Goal: Transaction & Acquisition: Book appointment/travel/reservation

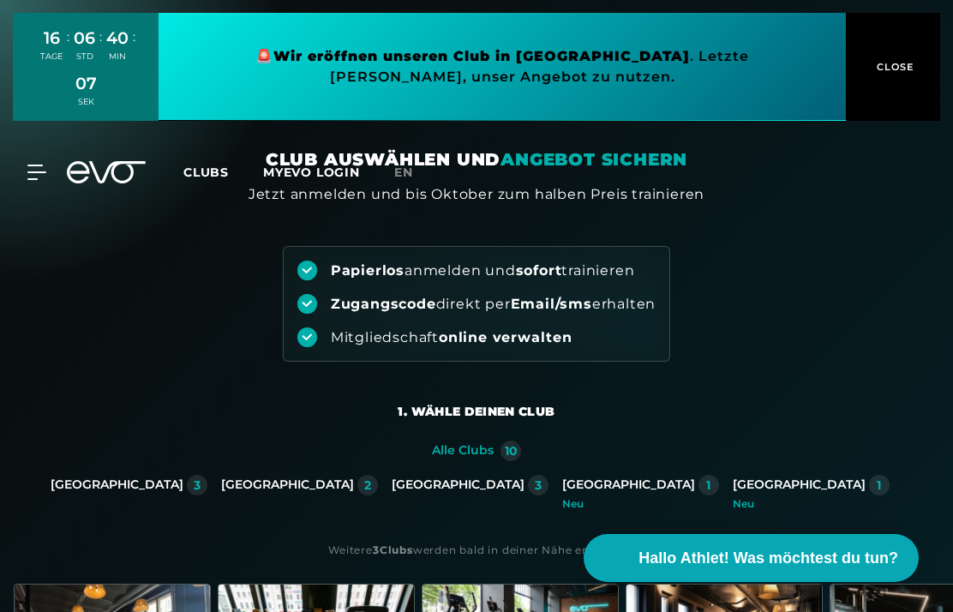
click at [732, 482] on div "[GEOGRAPHIC_DATA]" at bounding box center [798, 484] width 133 height 15
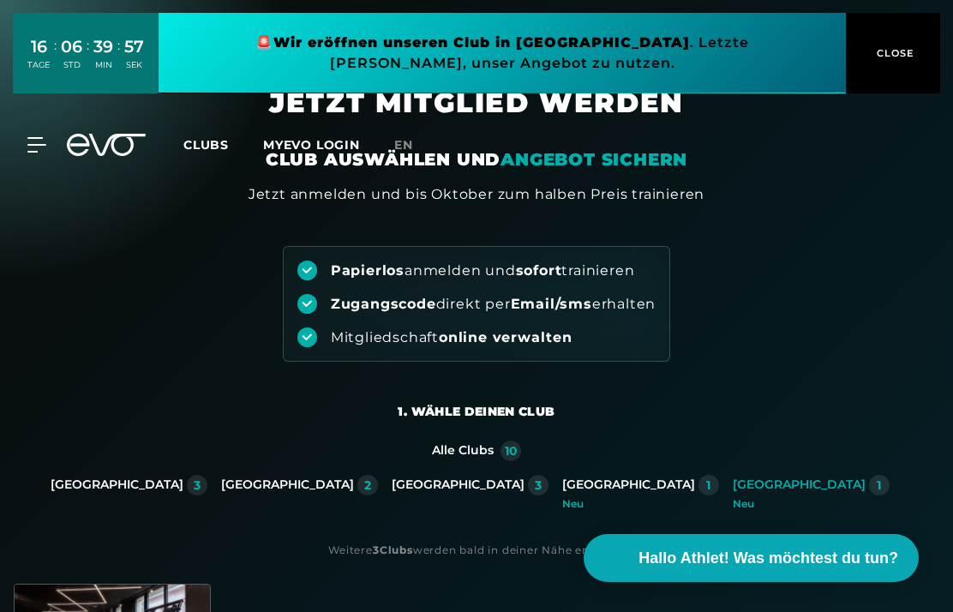
click at [732, 483] on div "[GEOGRAPHIC_DATA]" at bounding box center [798, 484] width 133 height 15
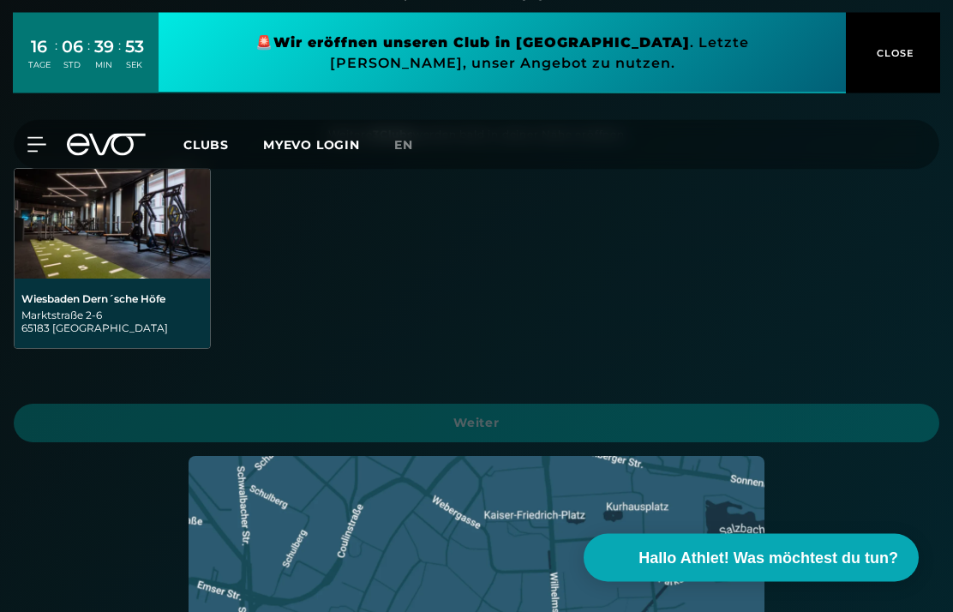
scroll to position [415, 0]
click at [74, 278] on img at bounding box center [112, 224] width 195 height 110
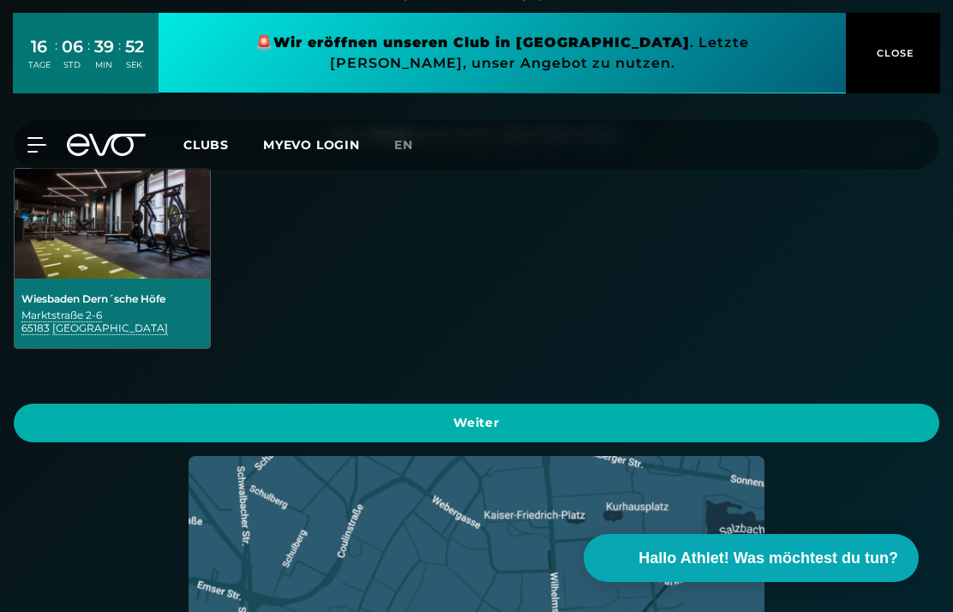
click at [881, 425] on span "Weiter" at bounding box center [476, 423] width 884 height 18
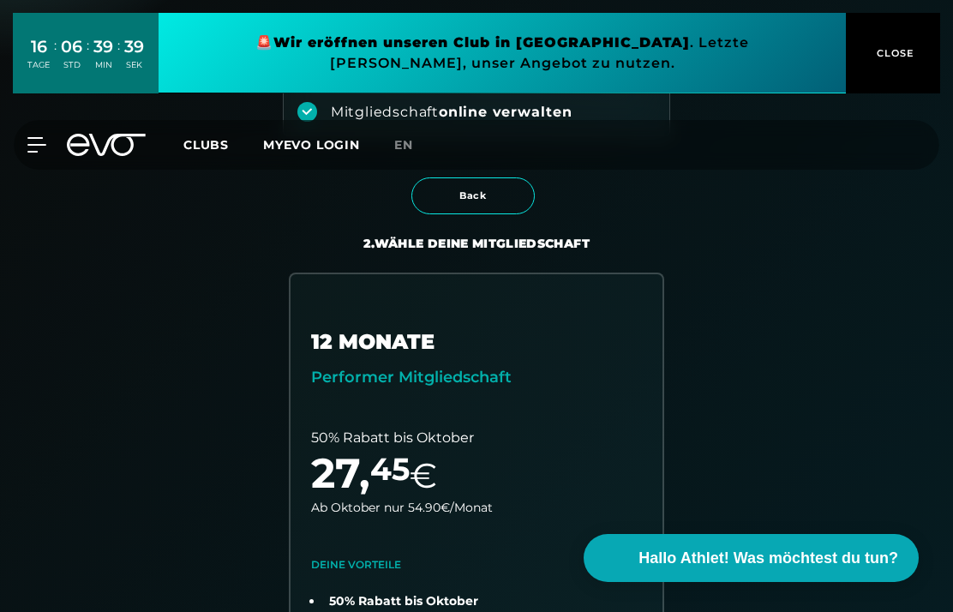
scroll to position [246, 0]
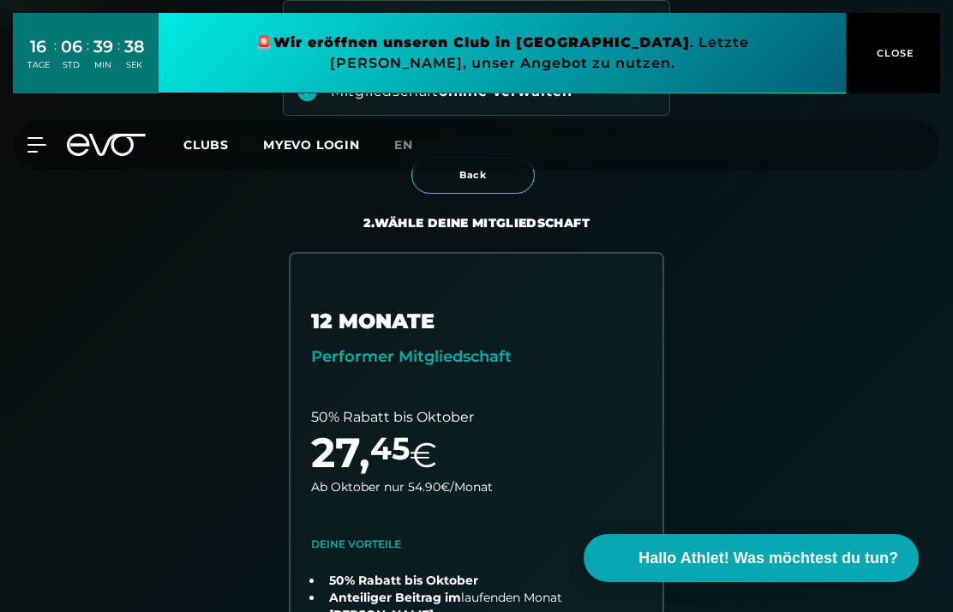
click at [896, 52] on span "CLOSE" at bounding box center [893, 52] width 42 height 15
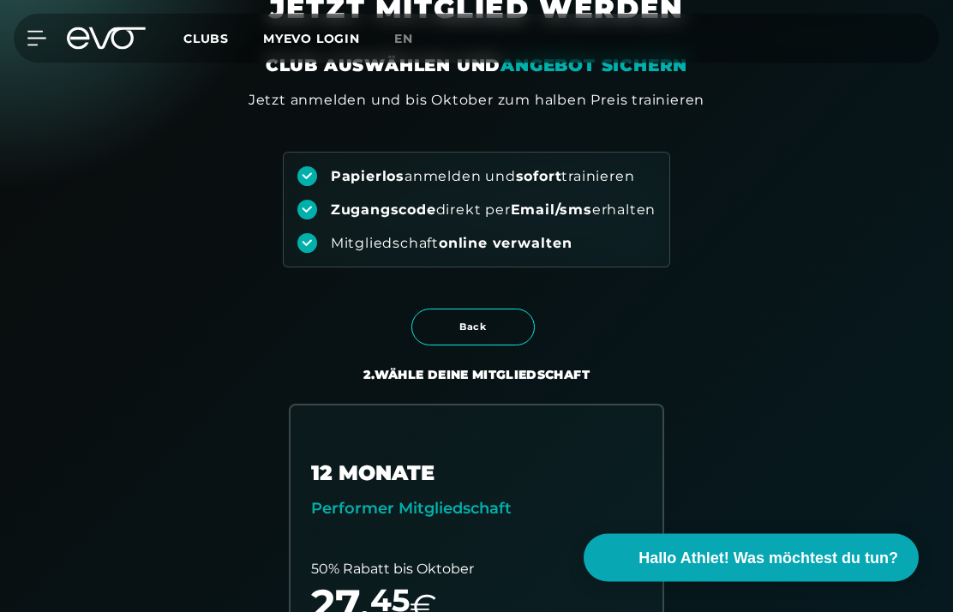
scroll to position [0, 0]
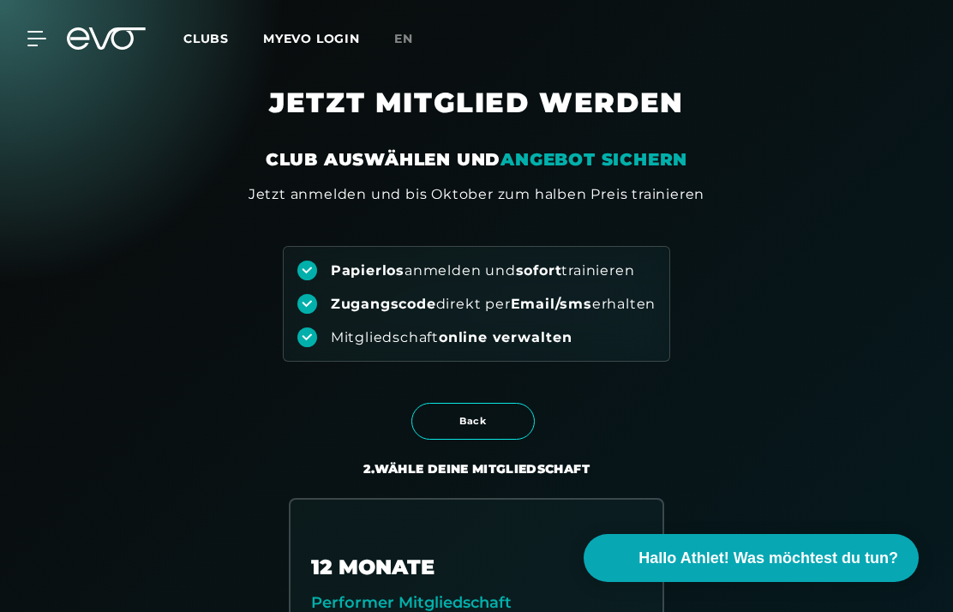
click at [218, 36] on span "Clubs" at bounding box center [205, 38] width 45 height 15
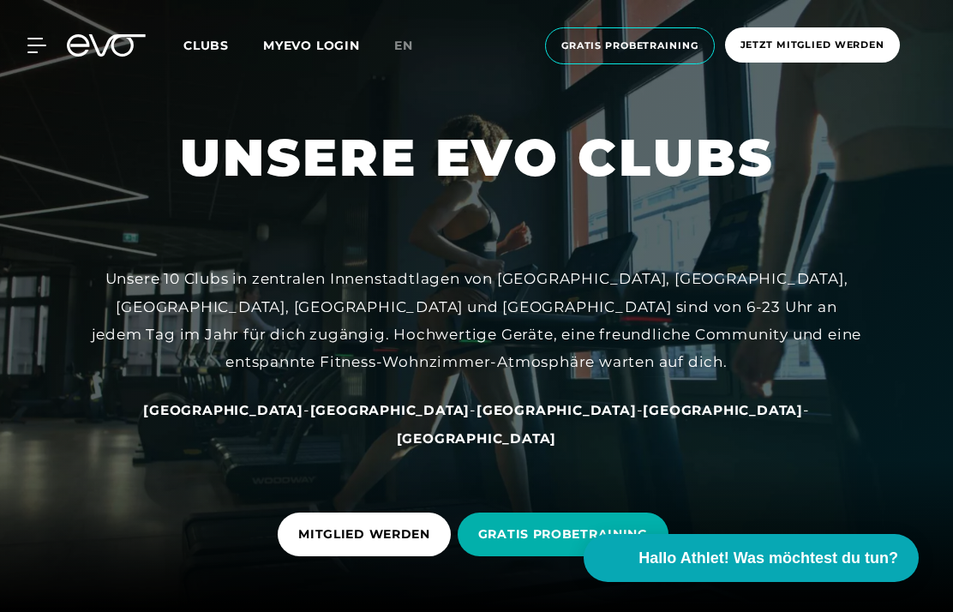
click at [204, 51] on span "Clubs" at bounding box center [205, 45] width 45 height 15
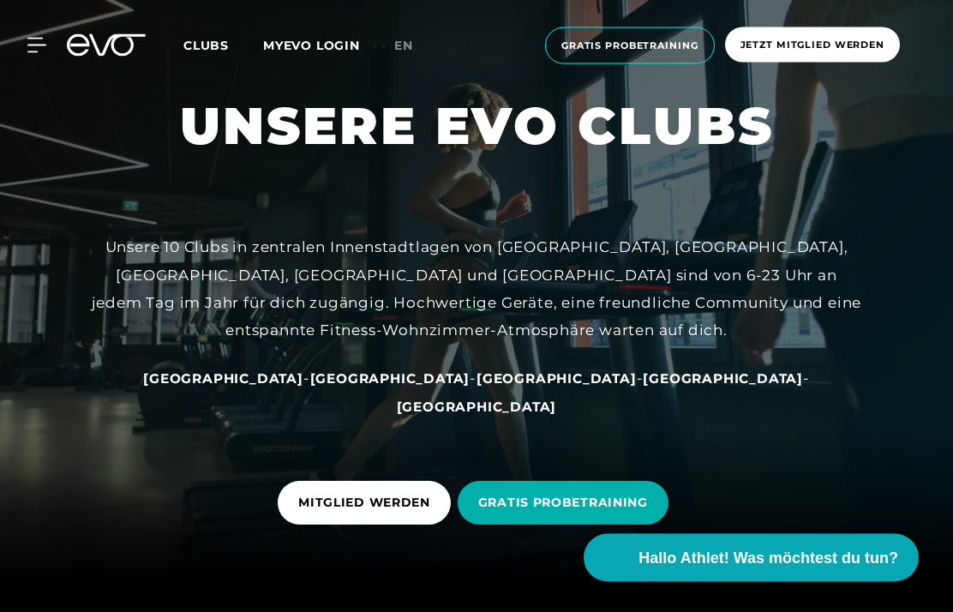
scroll to position [32, 0]
click at [557, 415] on span "[GEOGRAPHIC_DATA]" at bounding box center [477, 406] width 160 height 16
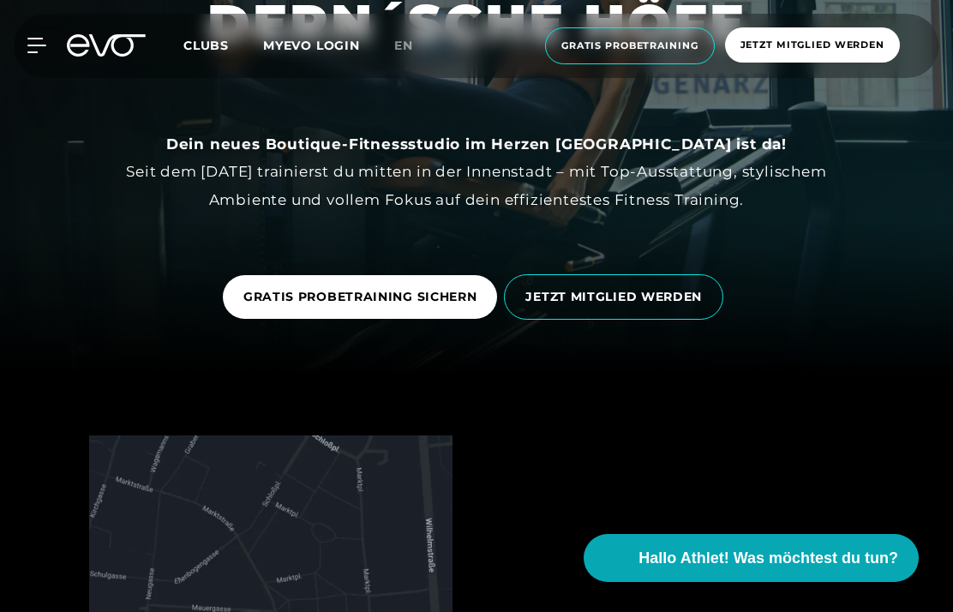
scroll to position [236, 0]
click at [275, 320] on link "GRATIS PROBETRAINING SICHERN" at bounding box center [360, 298] width 275 height 44
